Goal: Find specific page/section: Find specific page/section

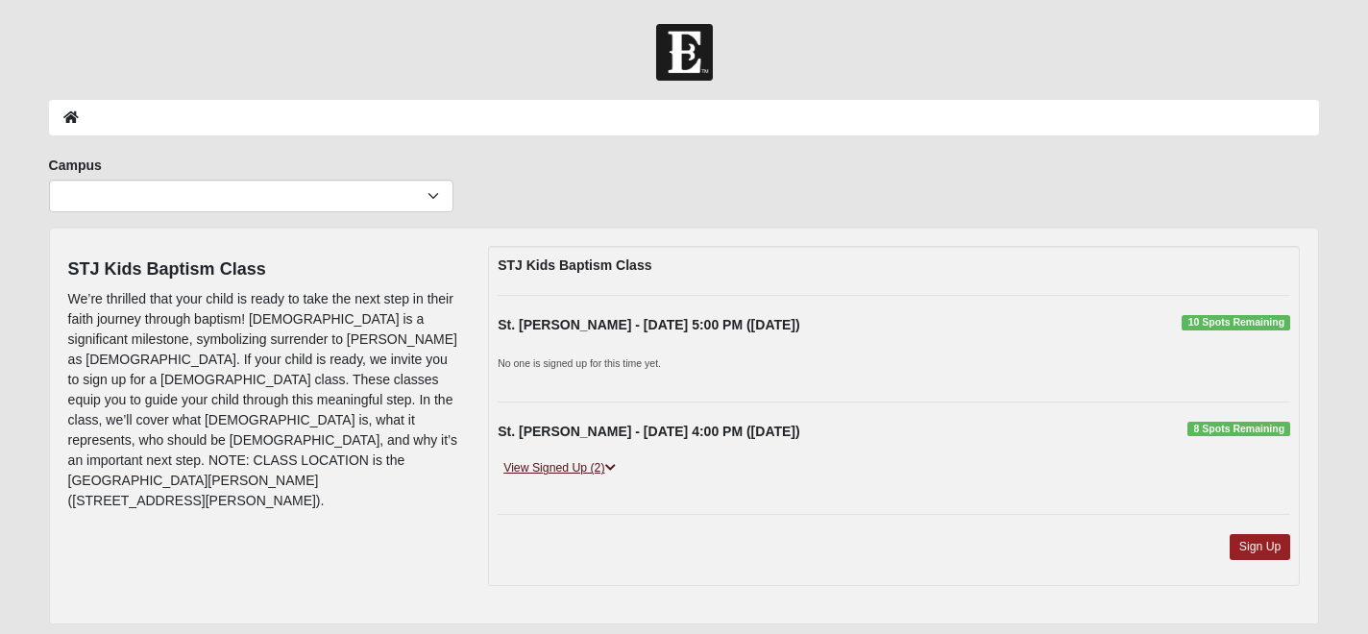
click at [606, 464] on link "View Signed Up (2)" at bounding box center [559, 468] width 123 height 20
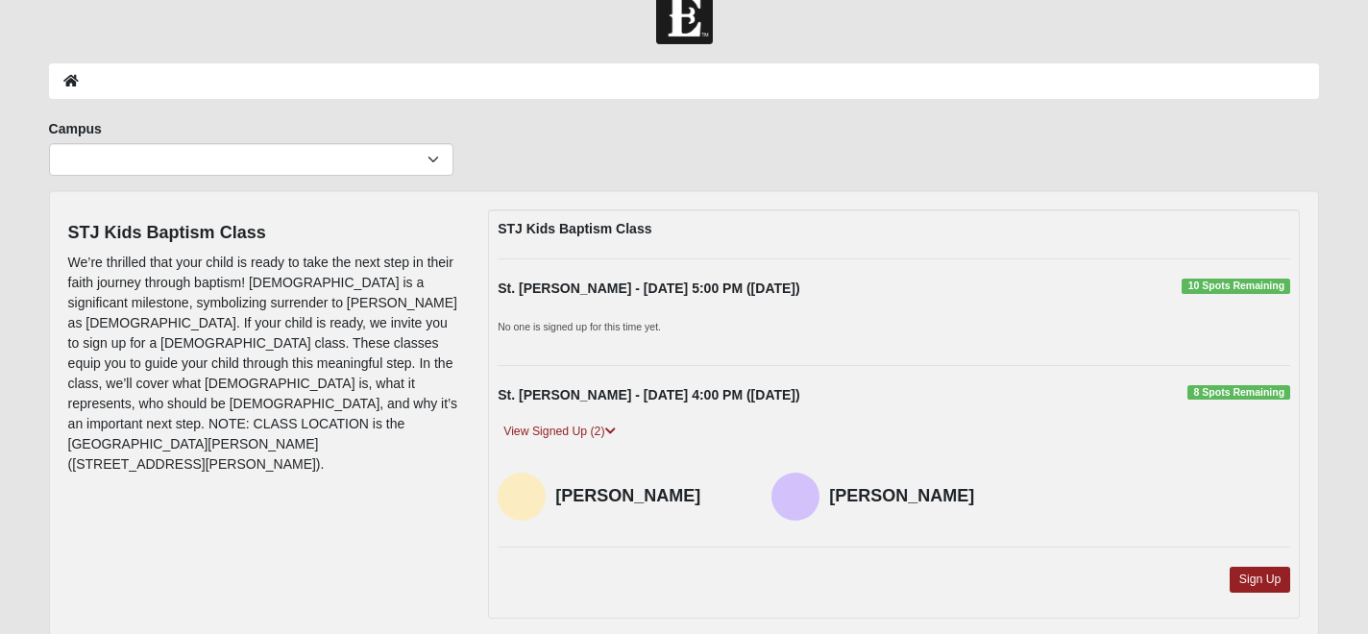
scroll to position [34, 0]
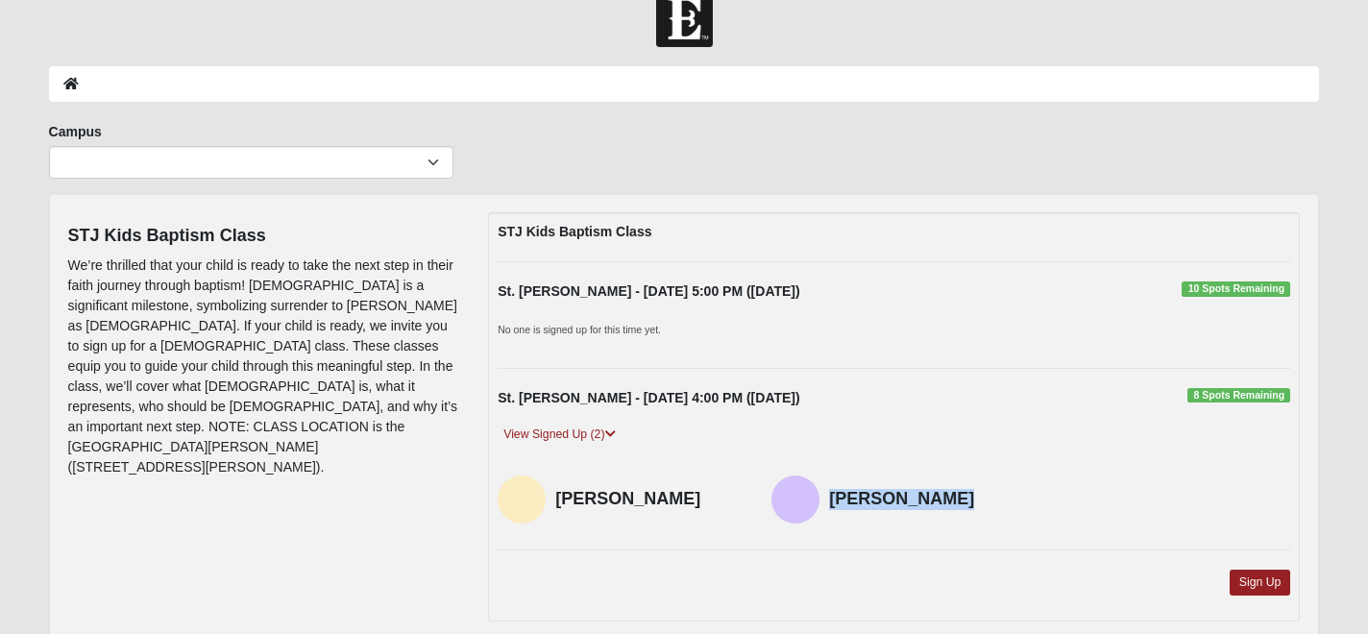
drag, startPoint x: 948, startPoint y: 503, endPoint x: 832, endPoint y: 503, distance: 116.3
click at [832, 503] on h4 "[PERSON_NAME]" at bounding box center [922, 499] width 187 height 21
copy h4 "[PERSON_NAME]"
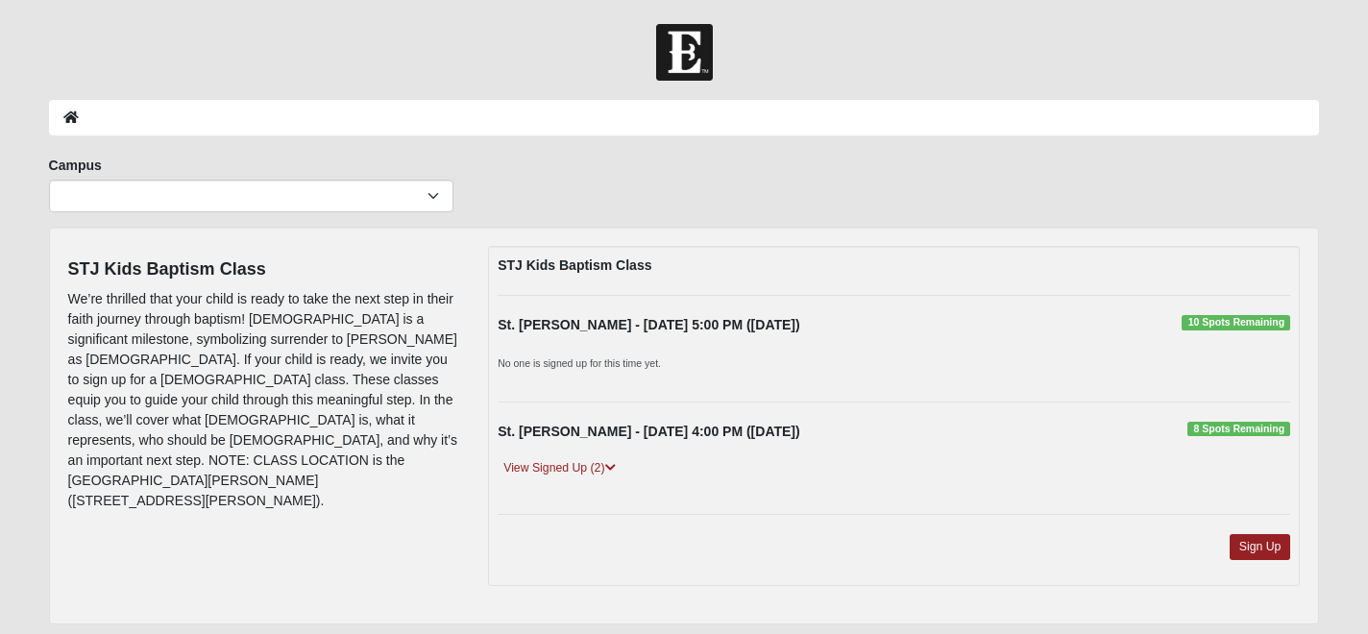
scroll to position [61, 0]
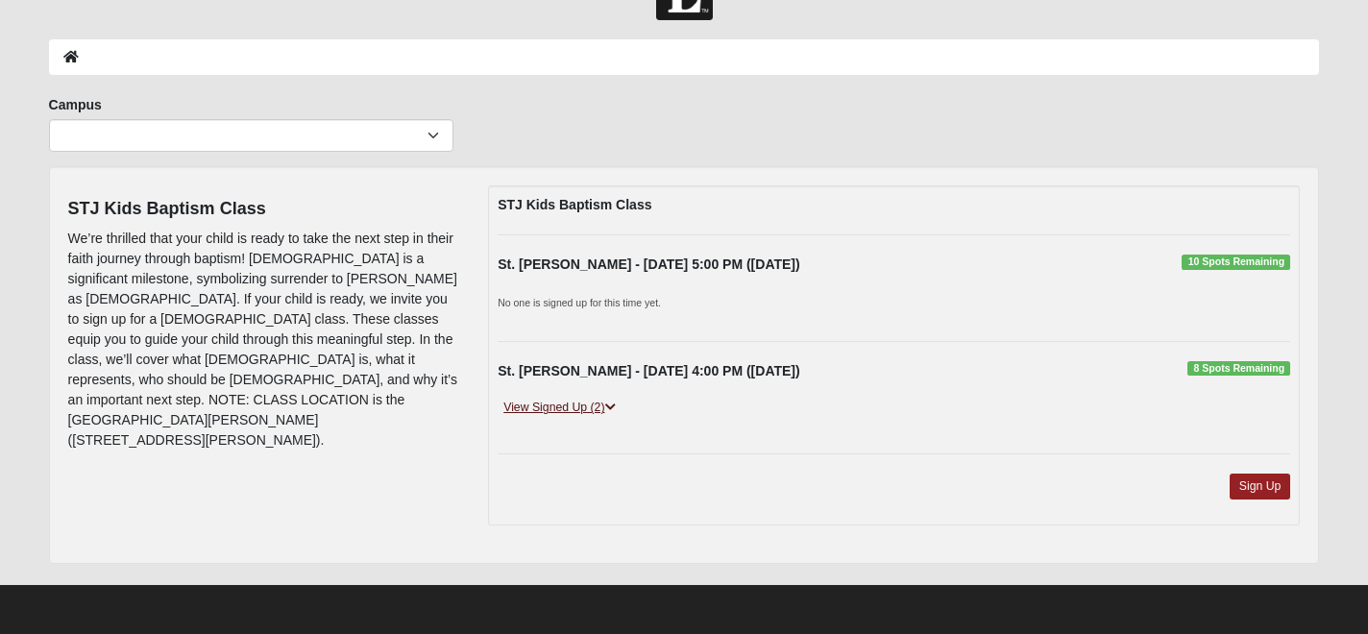
click at [613, 406] on icon at bounding box center [610, 408] width 11 height 12
